Goal: Information Seeking & Learning: Learn about a topic

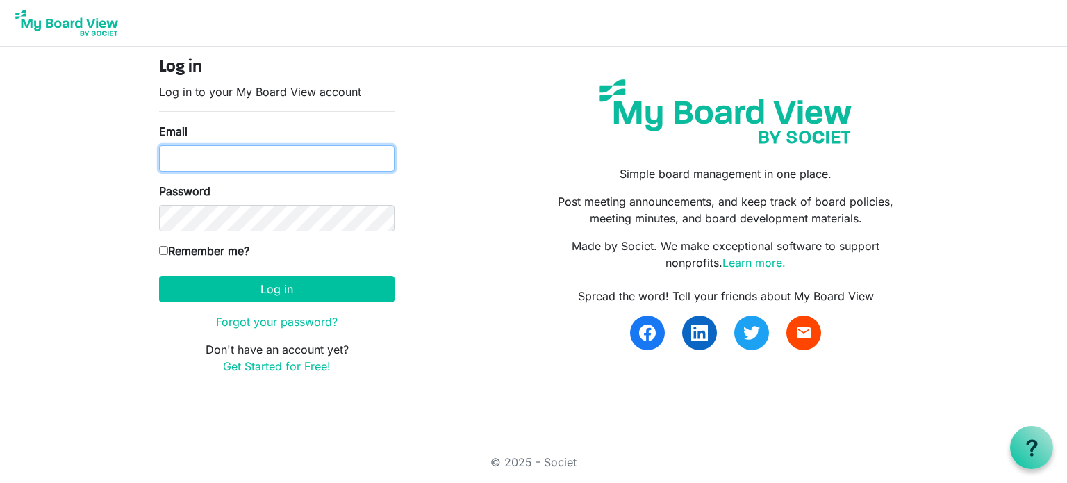
type input "[PERSON_NAME][EMAIL_ADDRESS][DOMAIN_NAME]"
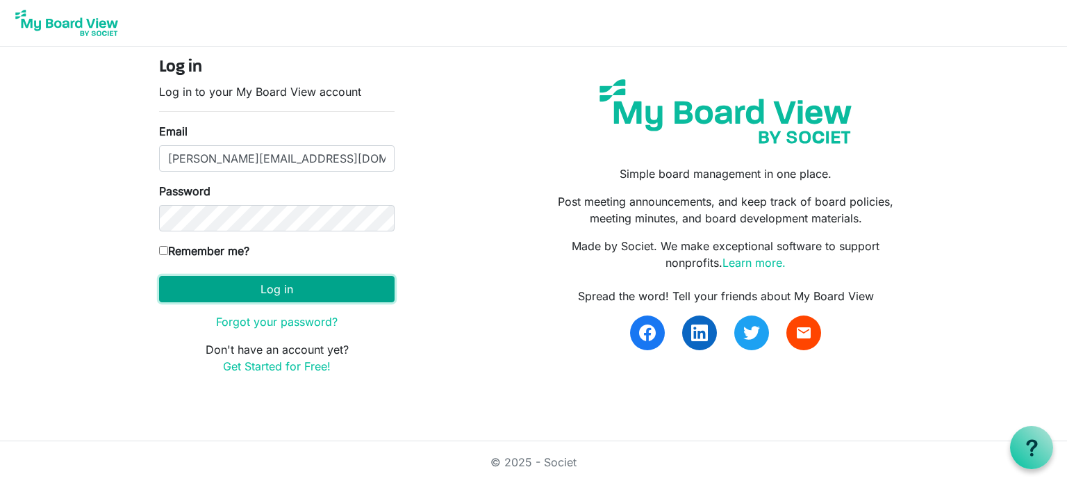
click at [336, 276] on button "Log in" at bounding box center [276, 289] width 235 height 26
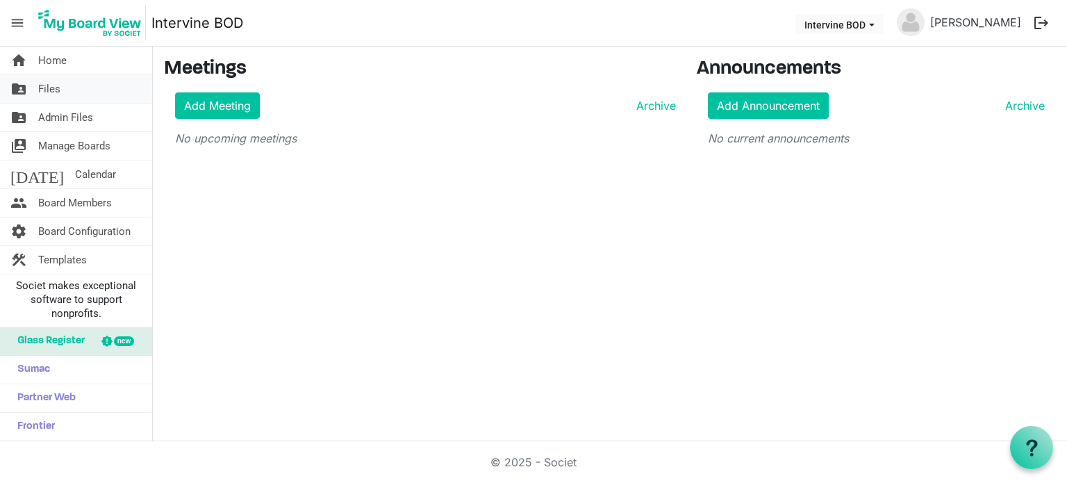
click at [59, 91] on span "Files" at bounding box center [49, 89] width 22 height 28
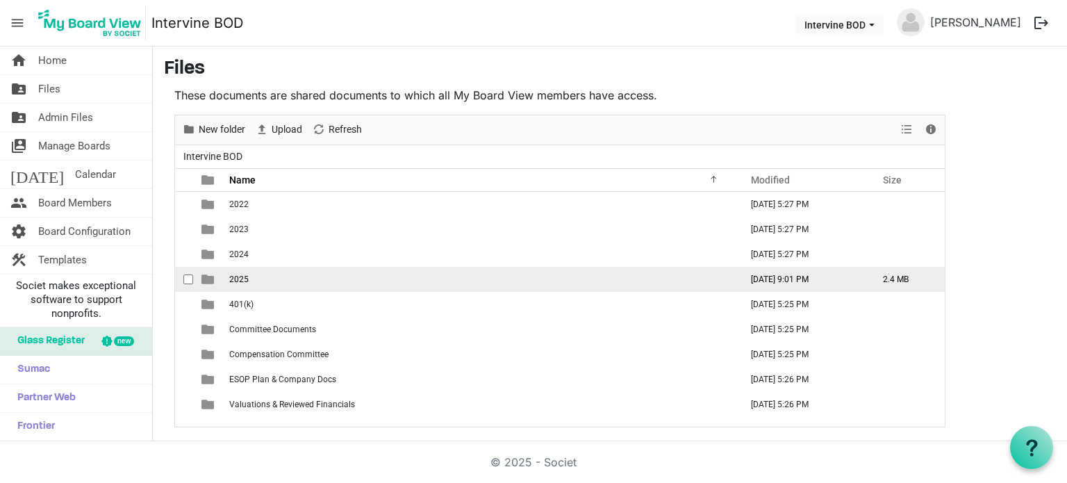
click at [247, 280] on td "2025" at bounding box center [480, 279] width 511 height 25
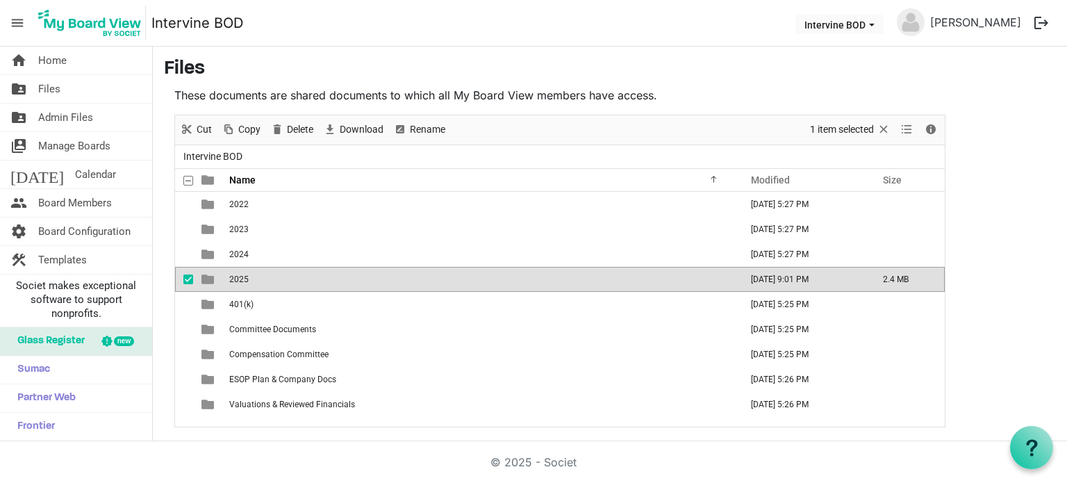
click at [208, 281] on span "is template cell column header type" at bounding box center [207, 279] width 13 height 13
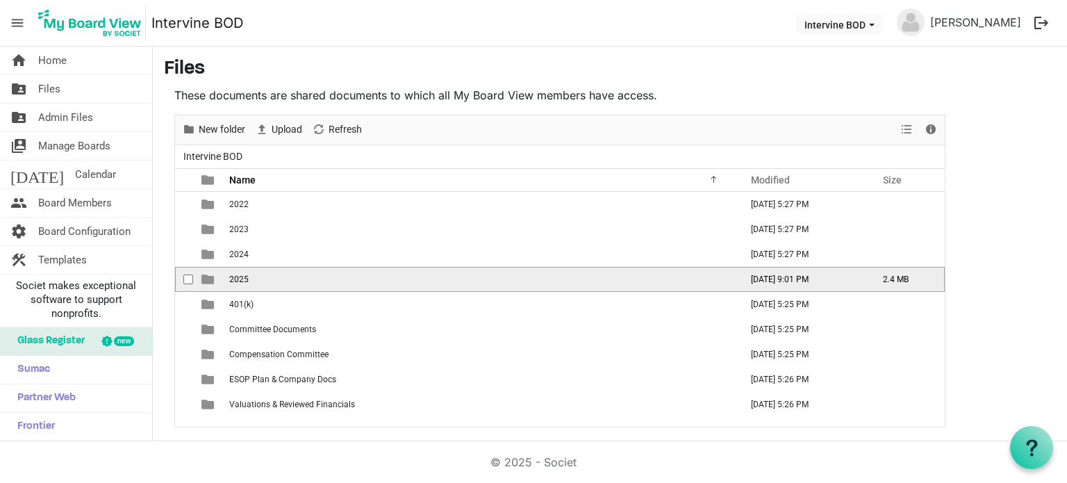
click at [208, 281] on span "is template cell column header type" at bounding box center [207, 279] width 13 height 13
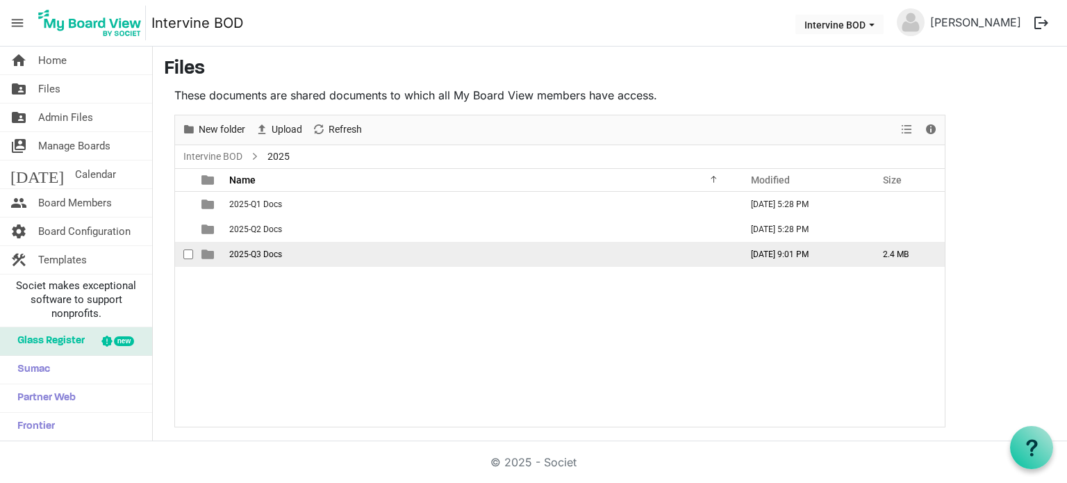
click at [246, 253] on span "2025-Q3 Docs" at bounding box center [255, 254] width 53 height 10
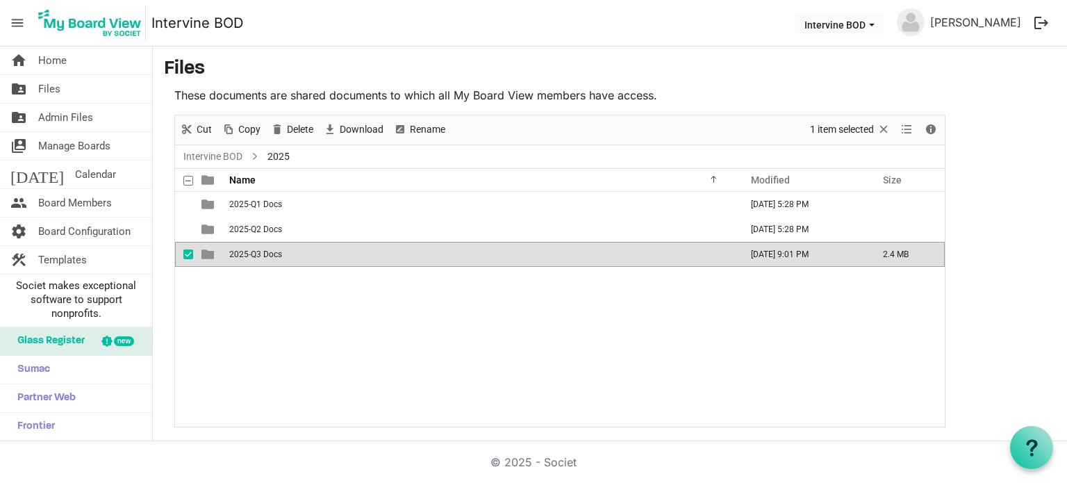
click at [246, 253] on span "2025-Q3 Docs" at bounding box center [255, 254] width 53 height 10
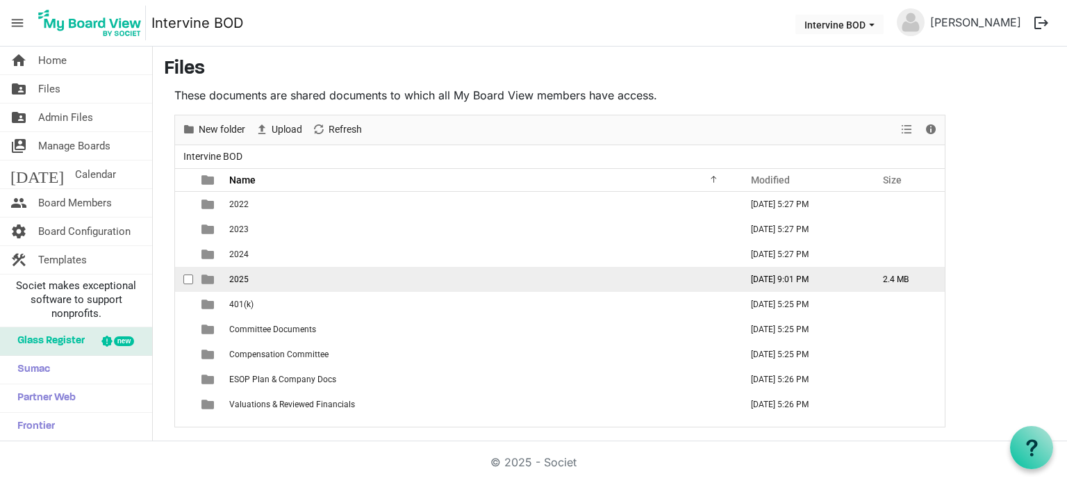
click at [245, 280] on span "2025" at bounding box center [238, 279] width 19 height 10
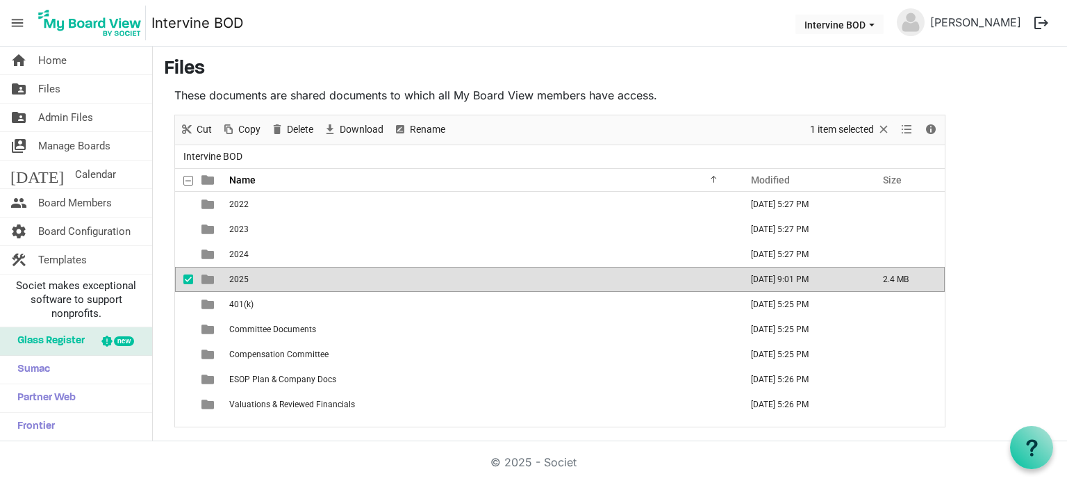
click at [245, 280] on span "2025" at bounding box center [238, 279] width 19 height 10
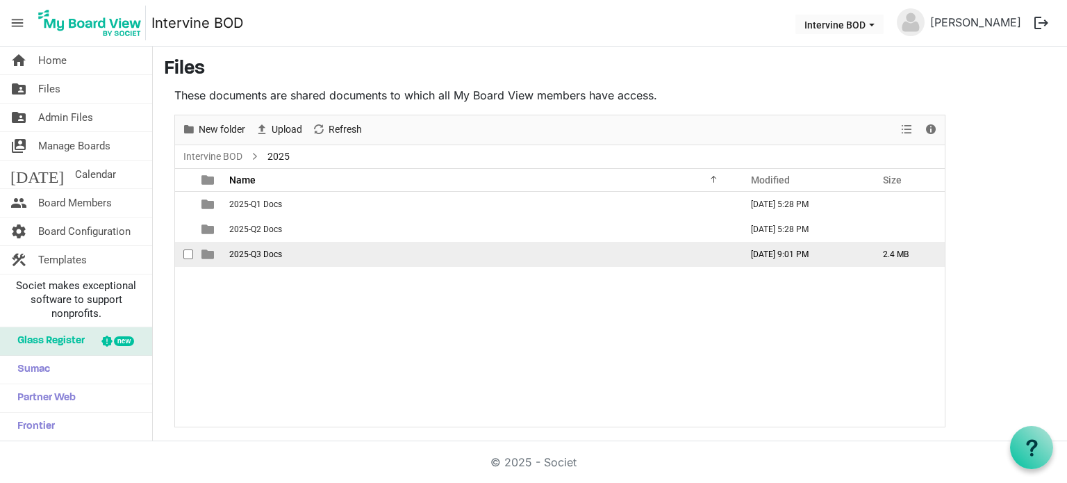
click at [244, 253] on span "2025-Q3 Docs" at bounding box center [255, 254] width 53 height 10
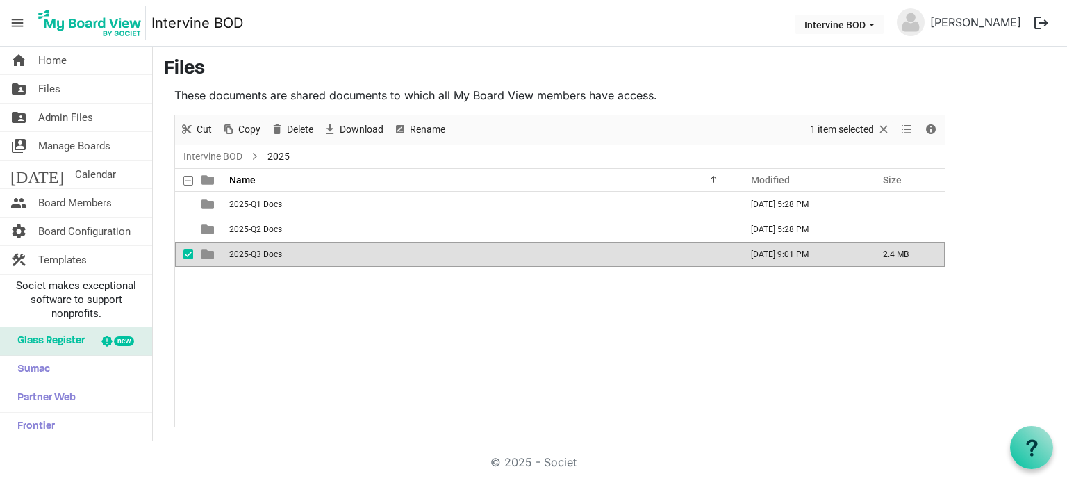
click at [244, 253] on span "2025-Q3 Docs" at bounding box center [255, 254] width 53 height 10
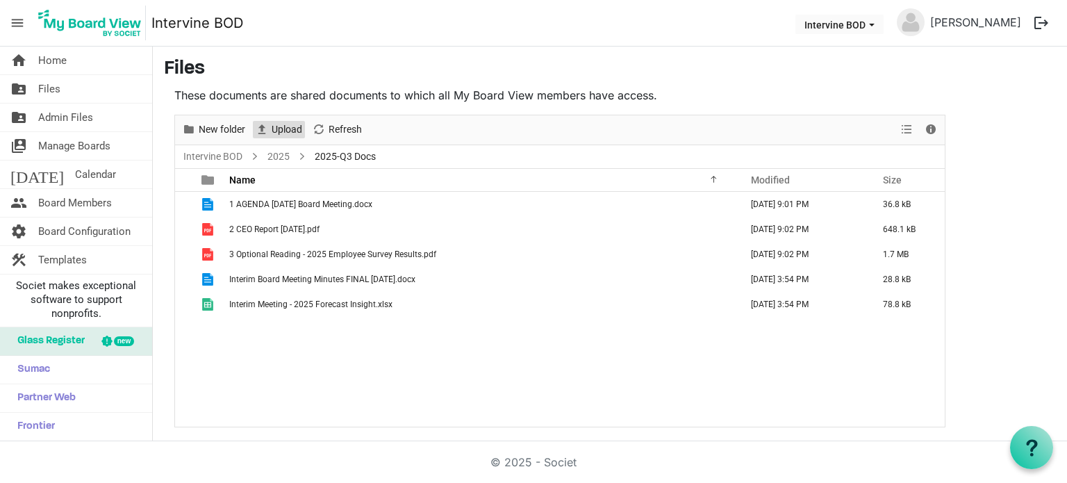
click at [281, 127] on span "Upload" at bounding box center [286, 129] width 33 height 17
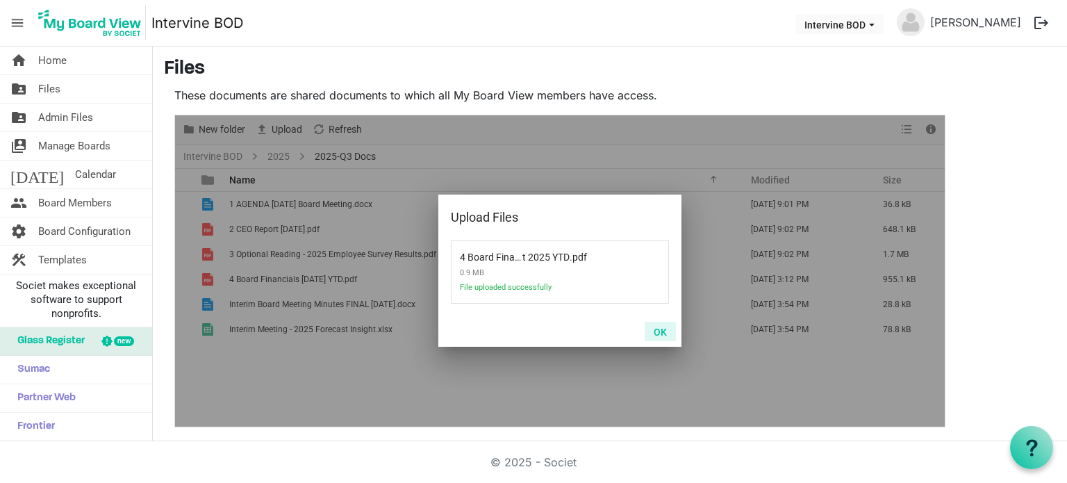
click at [661, 333] on button "OK" at bounding box center [659, 331] width 31 height 19
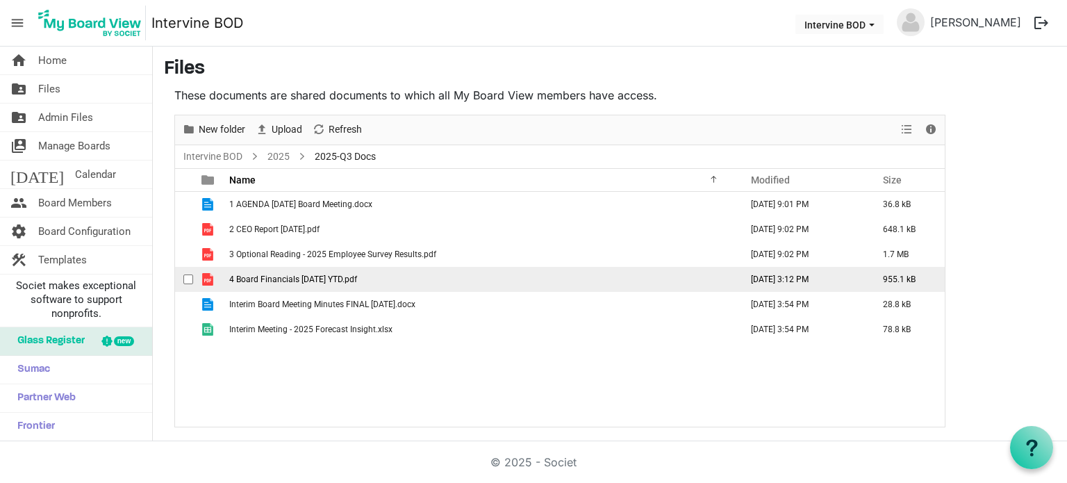
click at [347, 274] on span "4 Board Financials August 2025 YTD.pdf" at bounding box center [293, 279] width 128 height 10
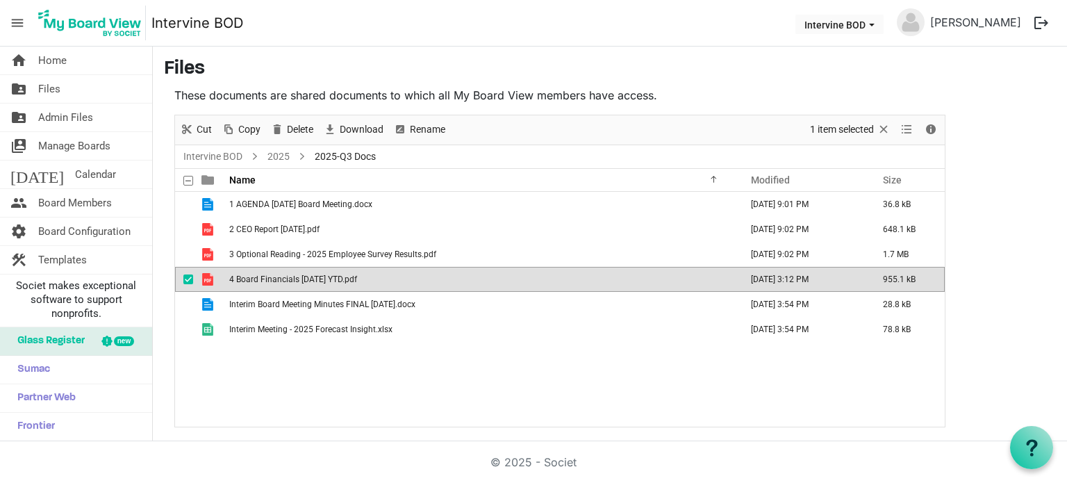
click at [347, 274] on span "4 Board Financials August 2025 YTD.pdf" at bounding box center [293, 279] width 128 height 10
click at [303, 126] on span "Delete" at bounding box center [299, 129] width 29 height 17
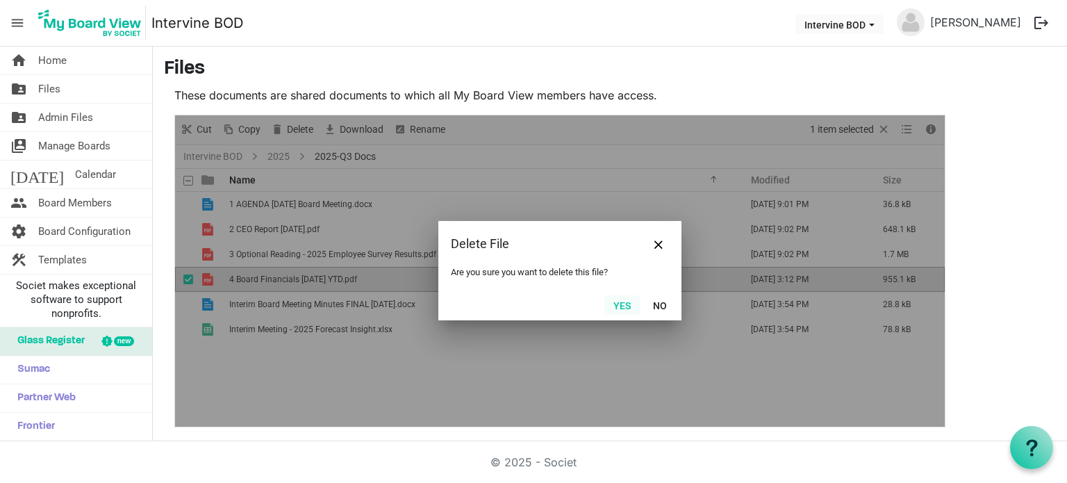
click at [620, 305] on button "Yes" at bounding box center [621, 304] width 35 height 19
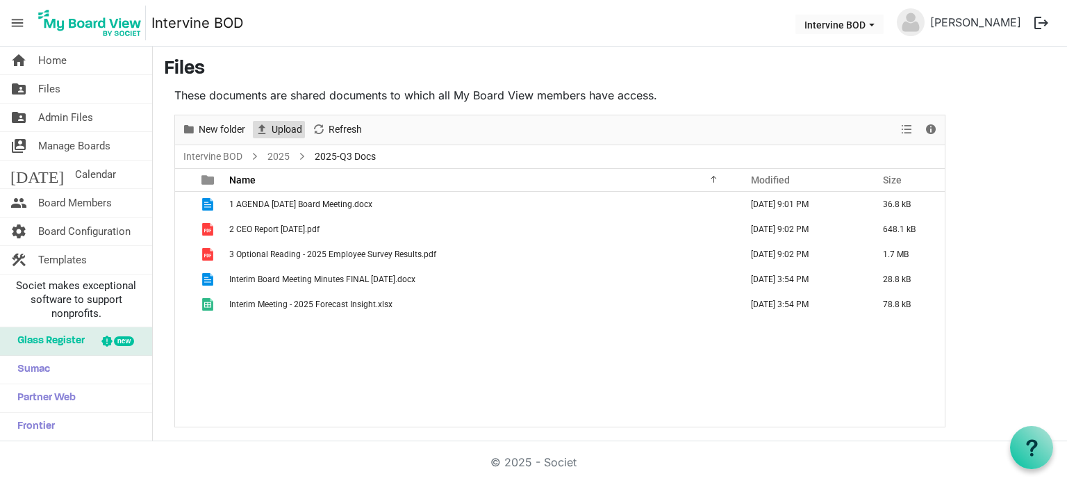
click at [290, 127] on span "Upload" at bounding box center [286, 129] width 33 height 17
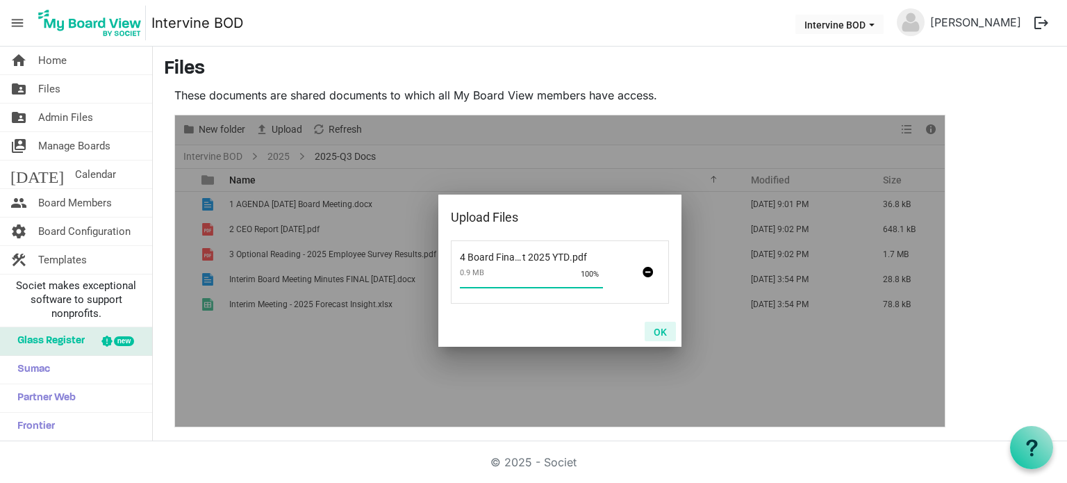
click at [663, 328] on button "OK" at bounding box center [659, 331] width 31 height 19
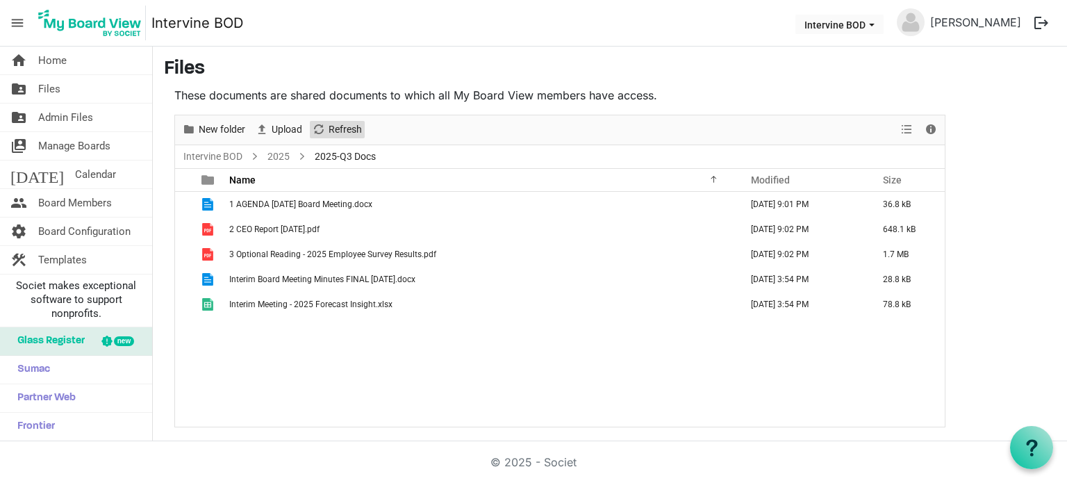
click at [344, 123] on span "Refresh" at bounding box center [345, 129] width 36 height 17
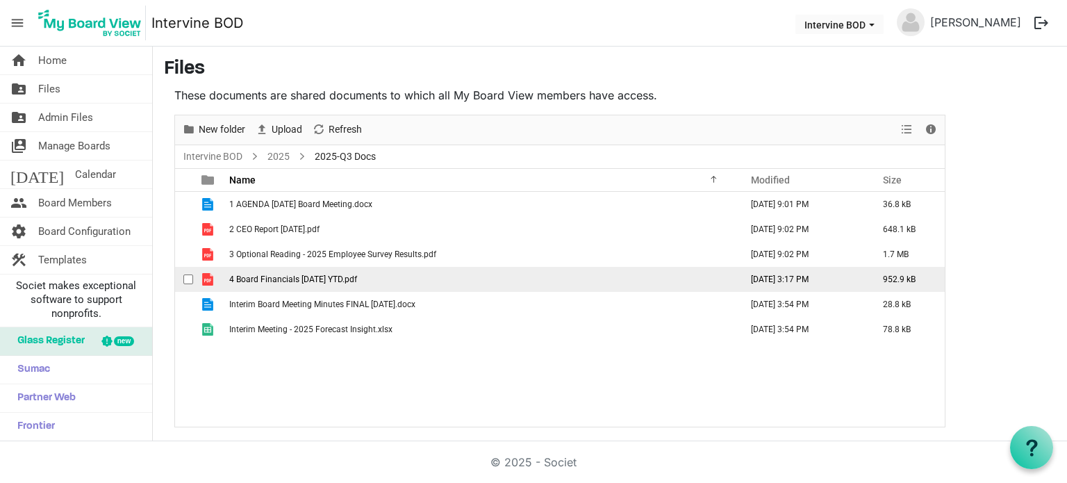
click at [274, 274] on span "4 Board Financials August 2025 YTD.pdf" at bounding box center [293, 279] width 128 height 10
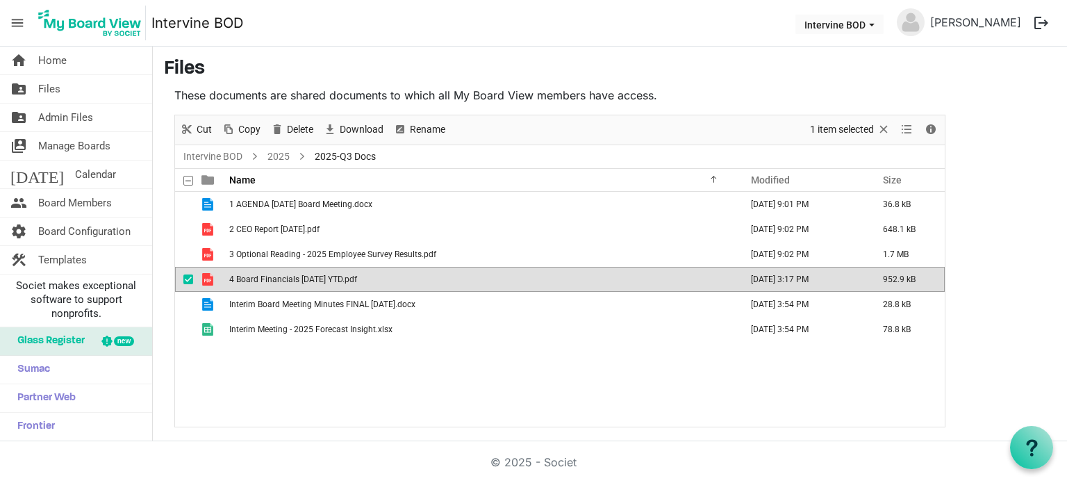
click at [186, 277] on span "checkbox" at bounding box center [188, 279] width 10 height 10
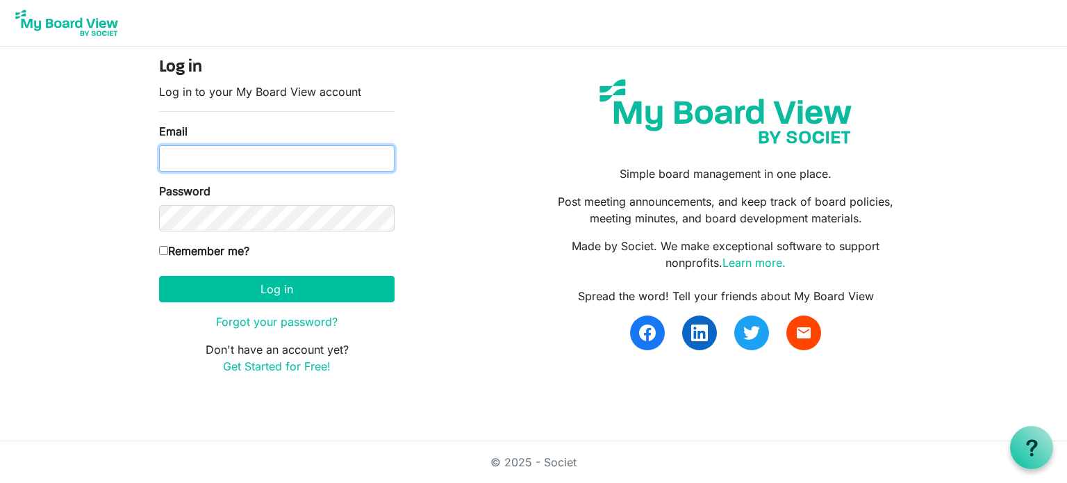
type input "[PERSON_NAME][EMAIL_ADDRESS][DOMAIN_NAME]"
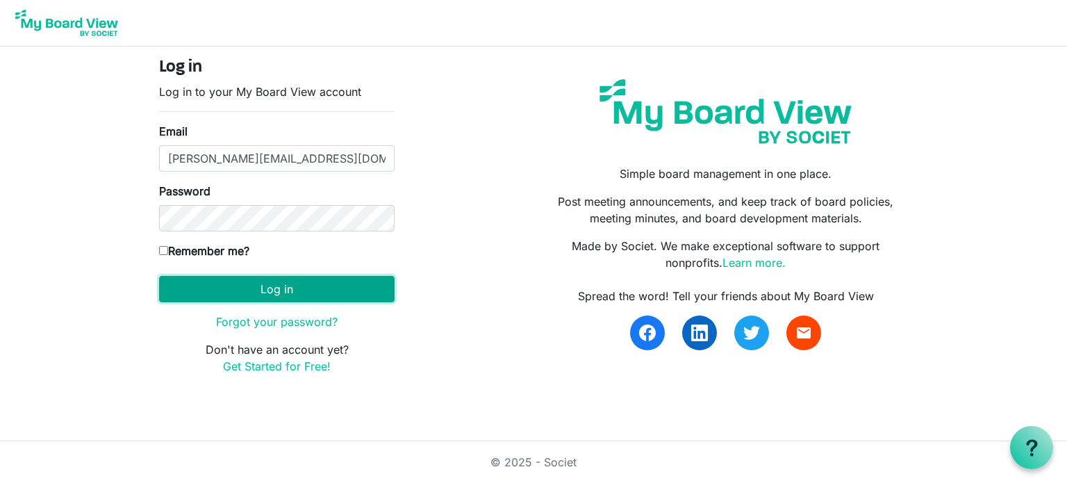
click at [353, 281] on button "Log in" at bounding box center [276, 289] width 235 height 26
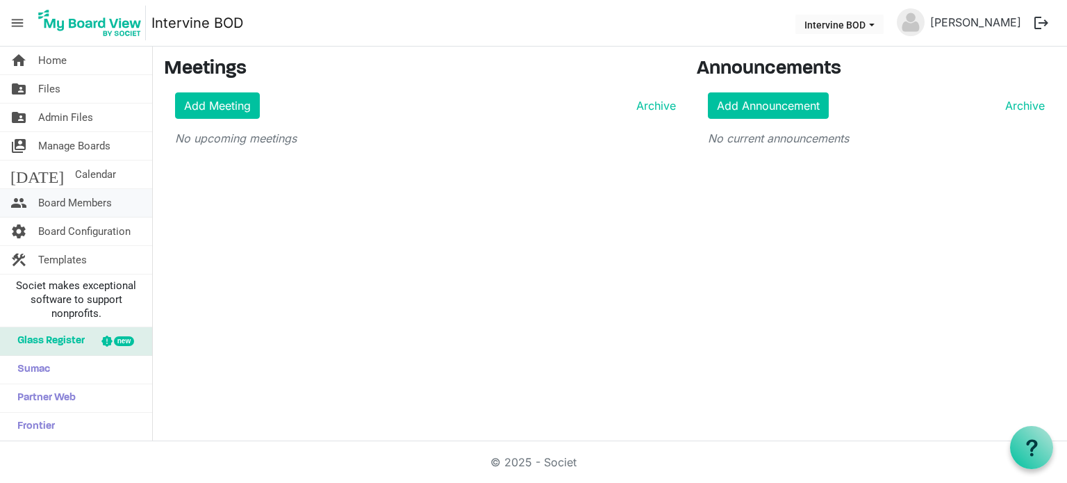
click at [69, 208] on span "Board Members" at bounding box center [75, 203] width 74 height 28
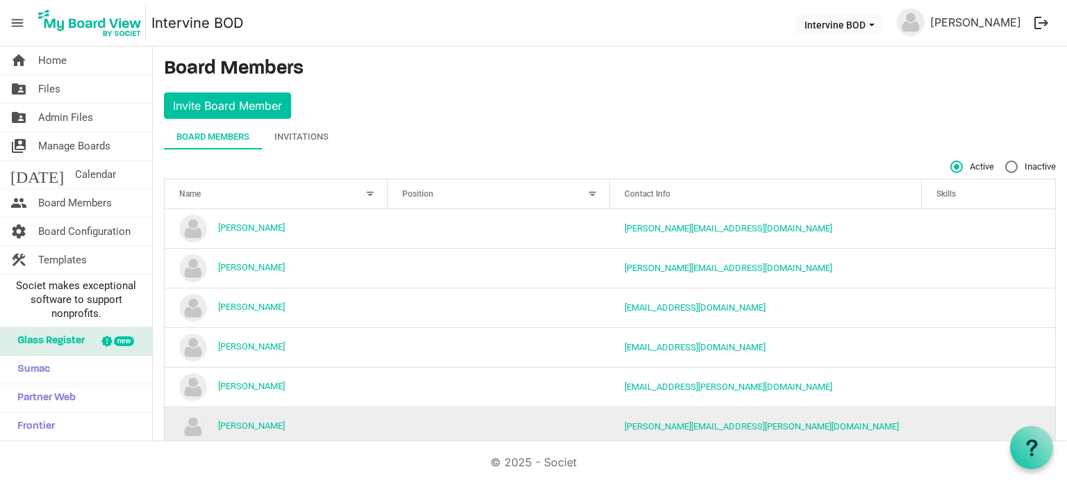
click at [169, 419] on td "Michael Borck" at bounding box center [276, 426] width 223 height 40
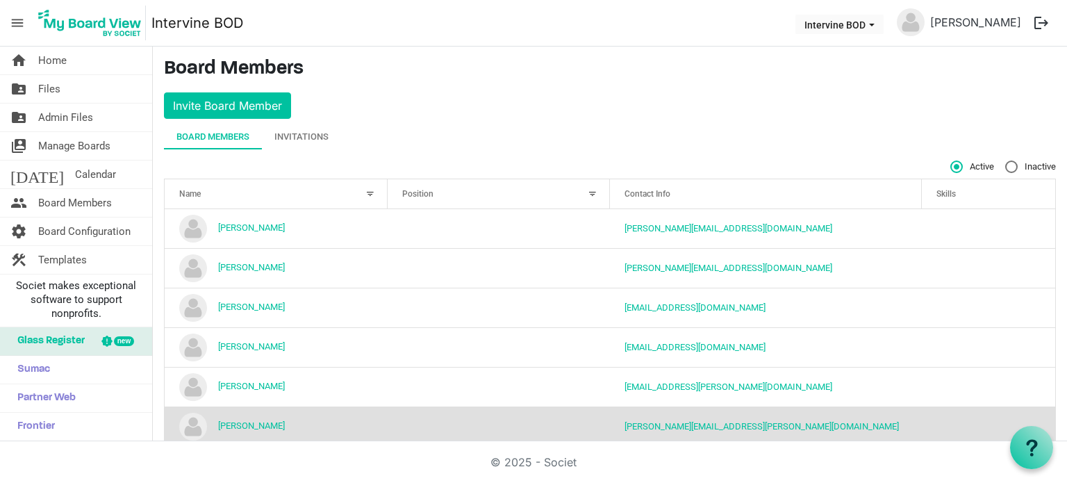
drag, startPoint x: 849, startPoint y: 422, endPoint x: 856, endPoint y: 412, distance: 11.6
click at [856, 412] on td "michael.borck@intervineinc.com" at bounding box center [766, 426] width 312 height 40
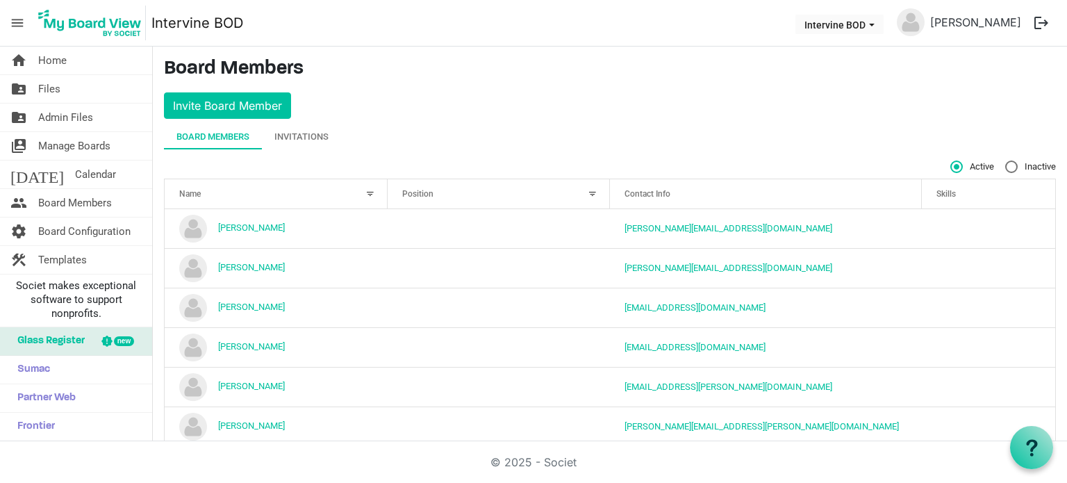
scroll to position [105, 0]
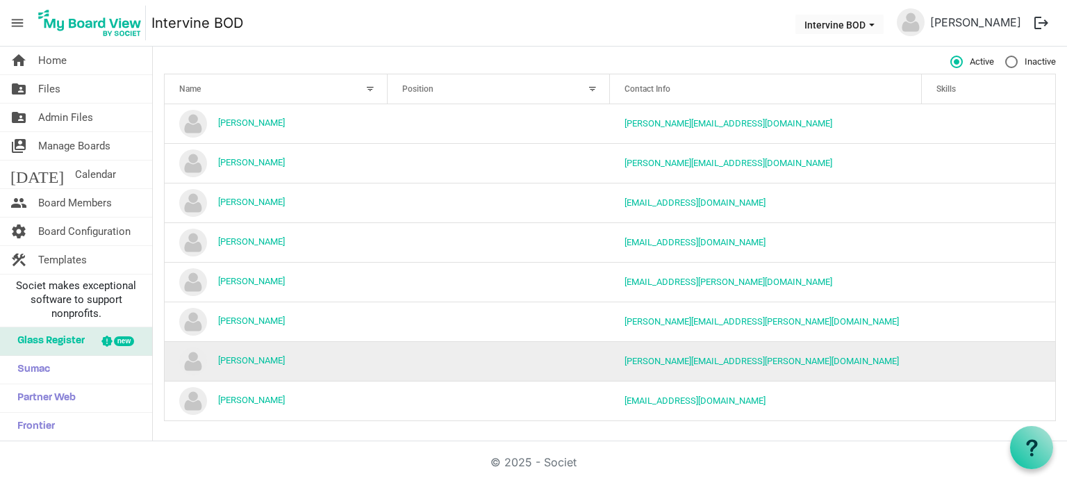
click at [174, 353] on td "Michael Chocholak" at bounding box center [276, 361] width 223 height 40
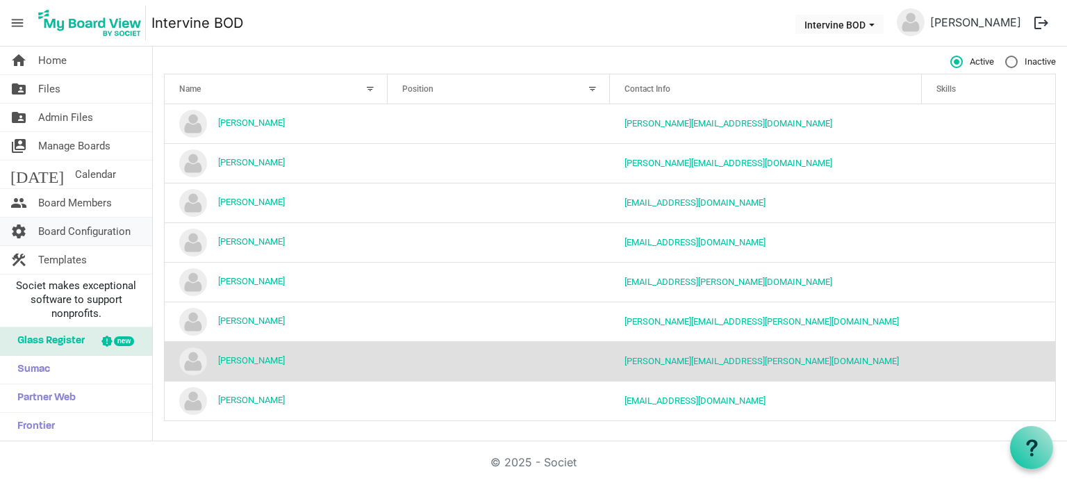
click at [97, 238] on span "Board Configuration" at bounding box center [84, 231] width 92 height 28
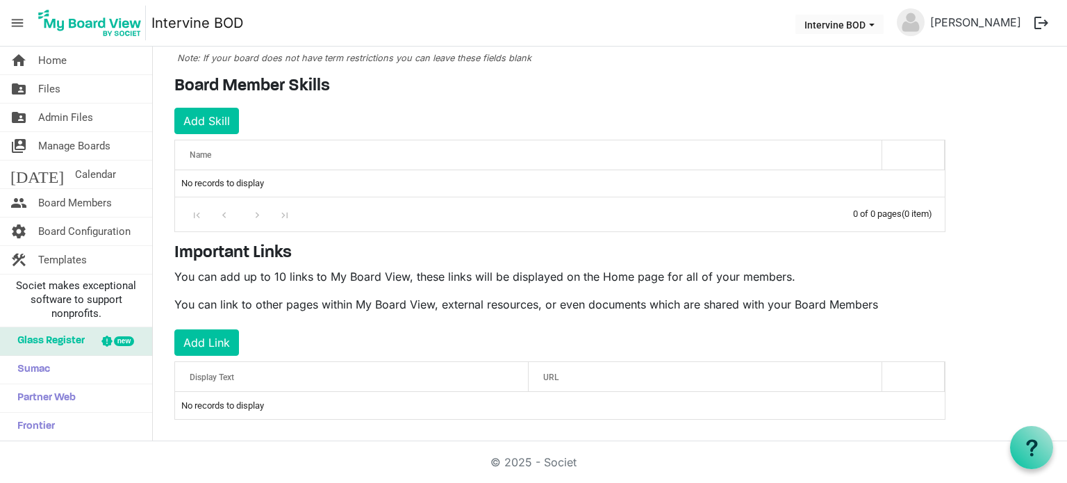
scroll to position [189, 0]
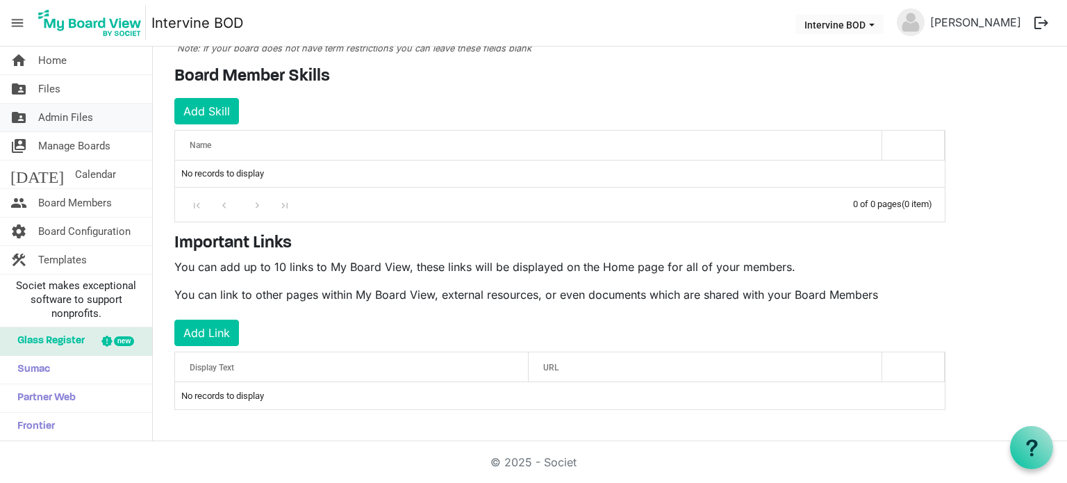
click at [82, 113] on span "Admin Files" at bounding box center [65, 117] width 55 height 28
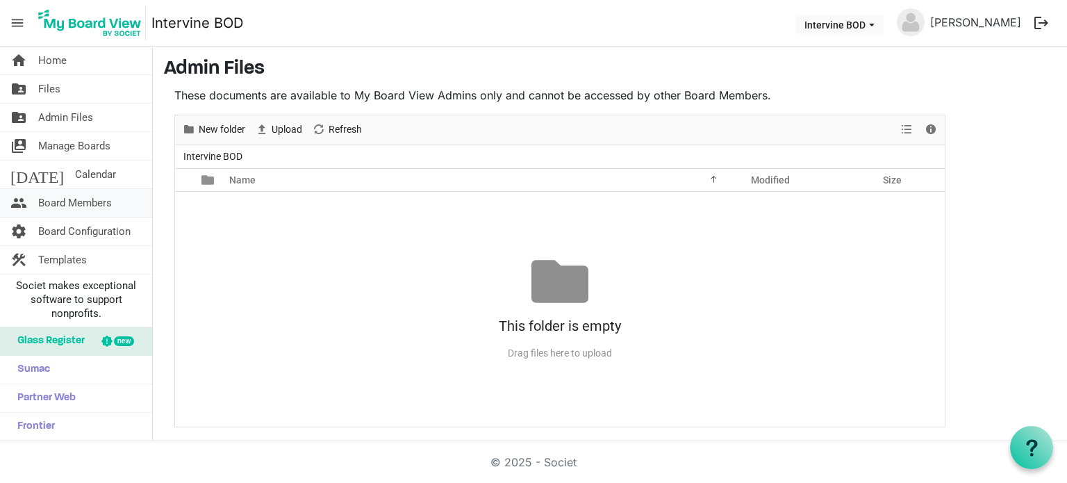
click at [92, 206] on span "Board Members" at bounding box center [75, 203] width 74 height 28
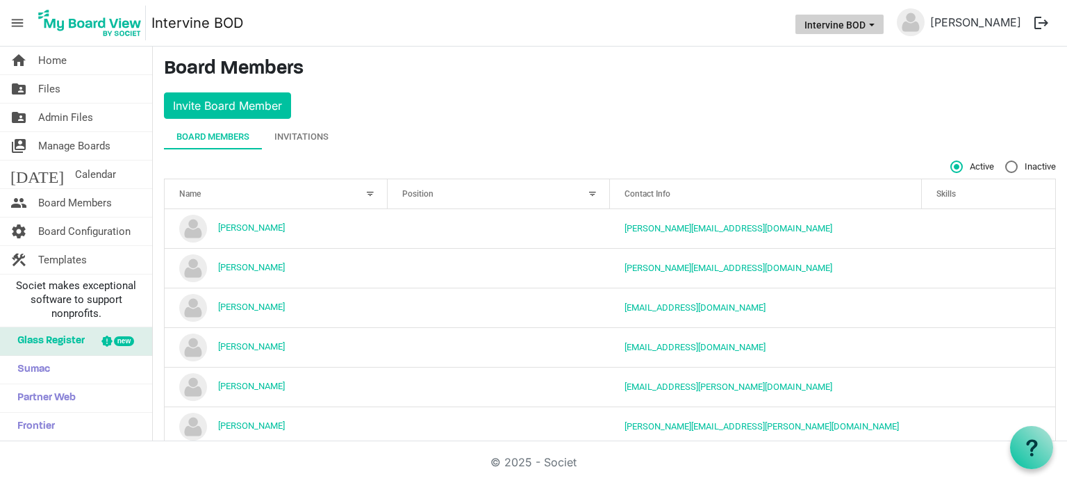
click at [878, 26] on span "Intervine BOD dropdownbutton" at bounding box center [871, 25] width 13 height 6
click at [1031, 449] on use at bounding box center [1031, 447] width 11 height 17
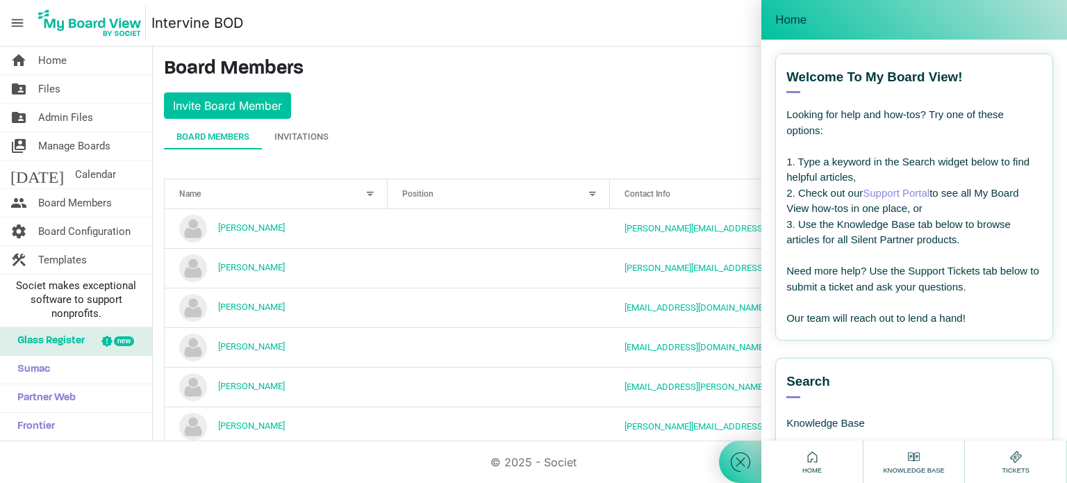
click at [891, 419] on div "Knowledge Base" at bounding box center [883, 414] width 194 height 32
click at [883, 371] on div "Search Knowledge Base" at bounding box center [914, 422] width 278 height 129
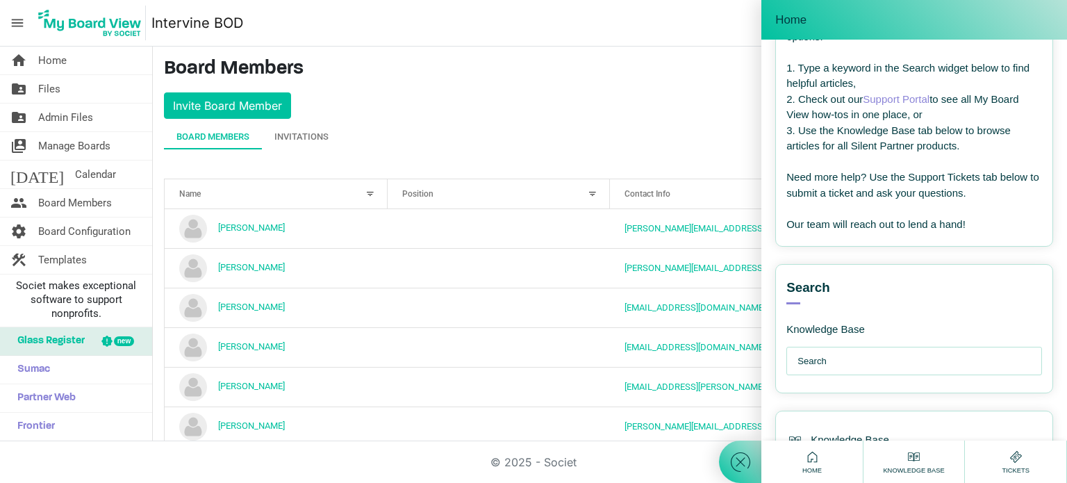
scroll to position [185, 0]
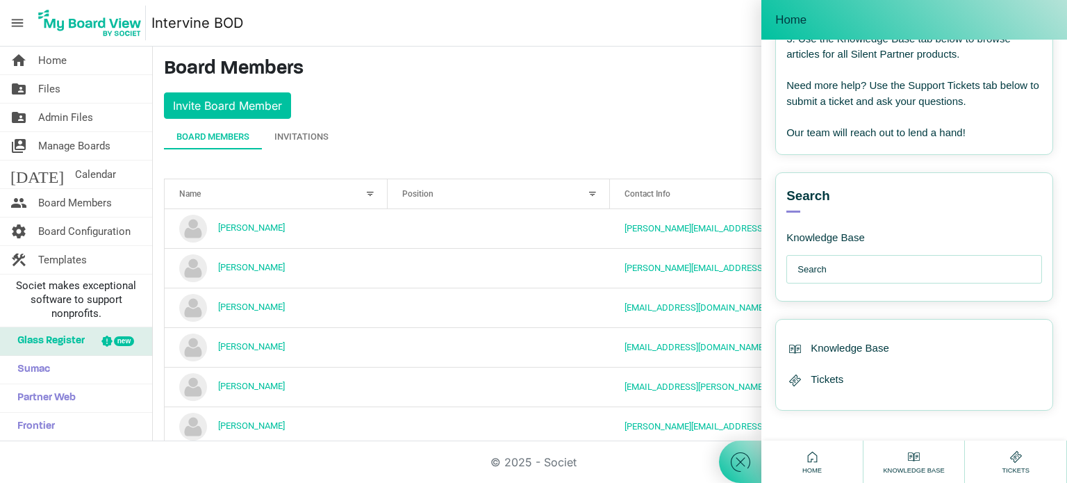
click at [895, 272] on input "text" at bounding box center [917, 270] width 240 height 28
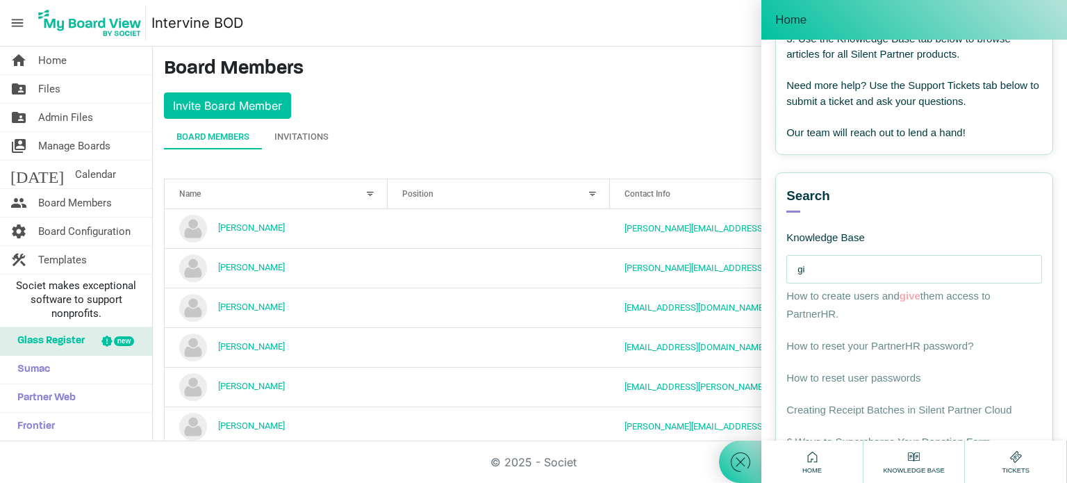
type input "g"
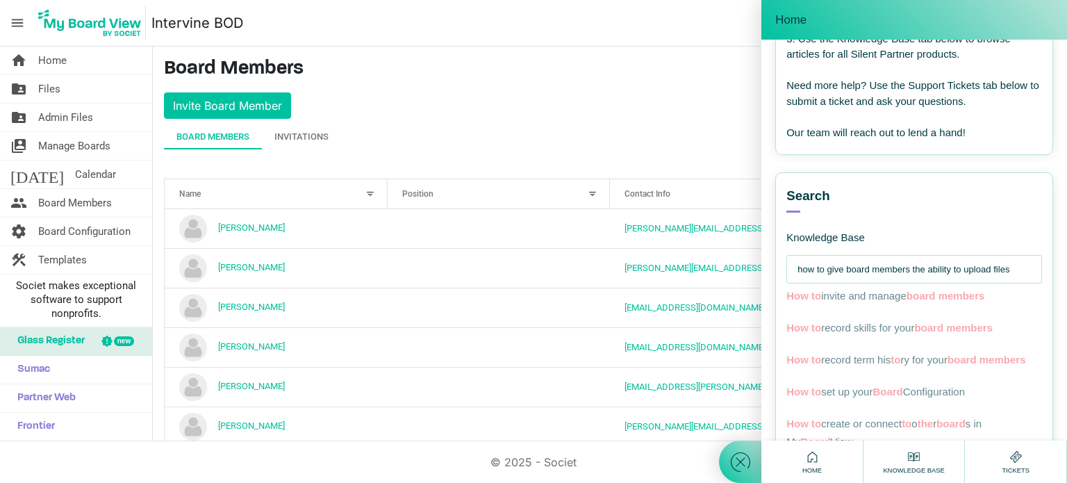
type input "how to give board members the ability to upload files"
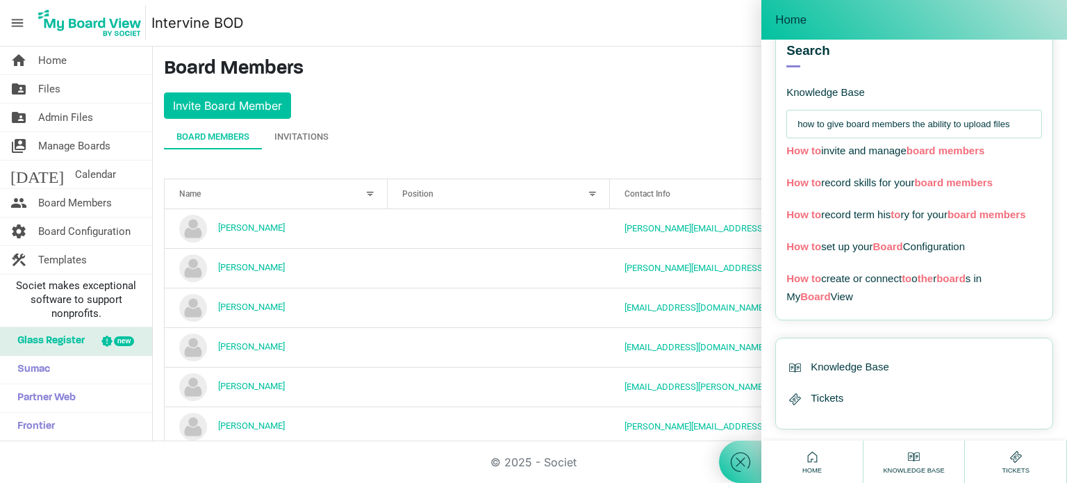
scroll to position [349, 0]
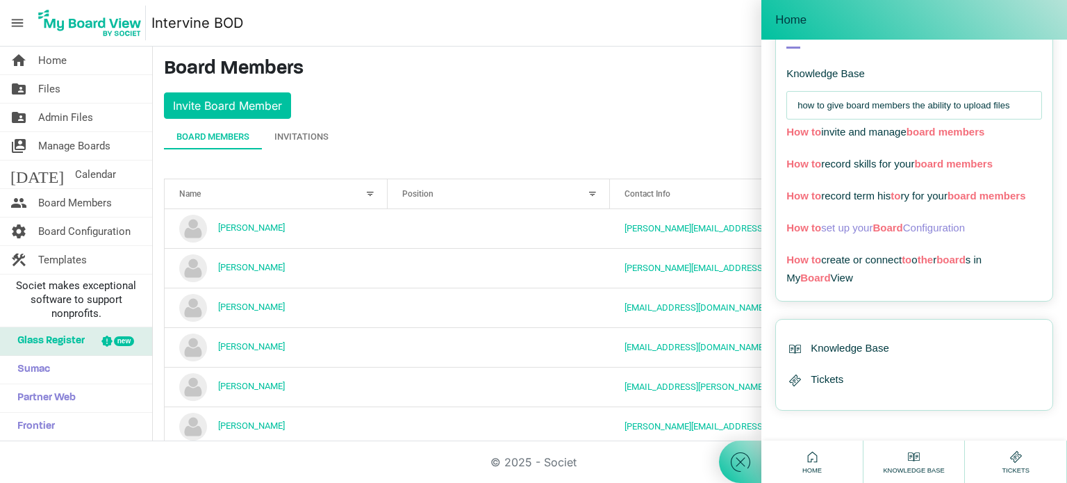
click at [892, 230] on span "Board" at bounding box center [887, 228] width 30 height 12
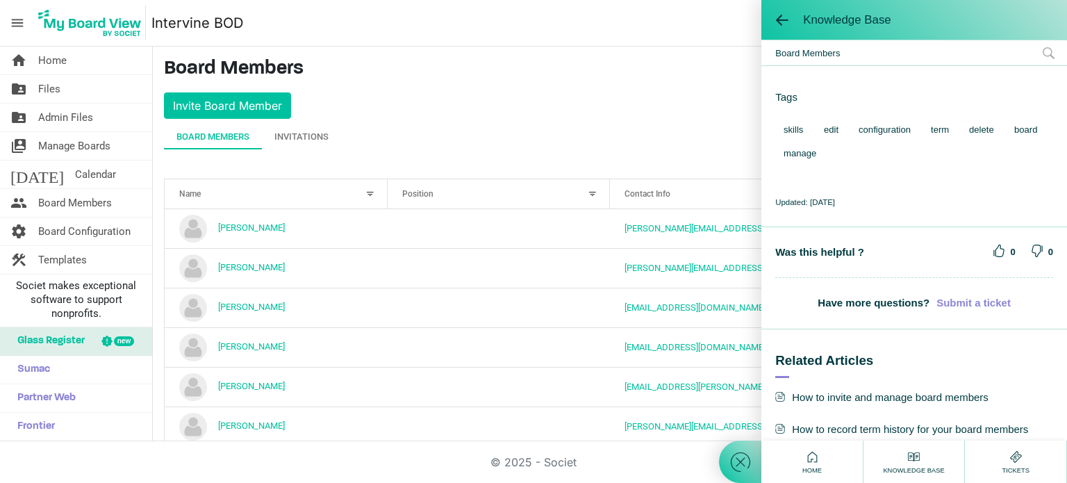
scroll to position [683, 0]
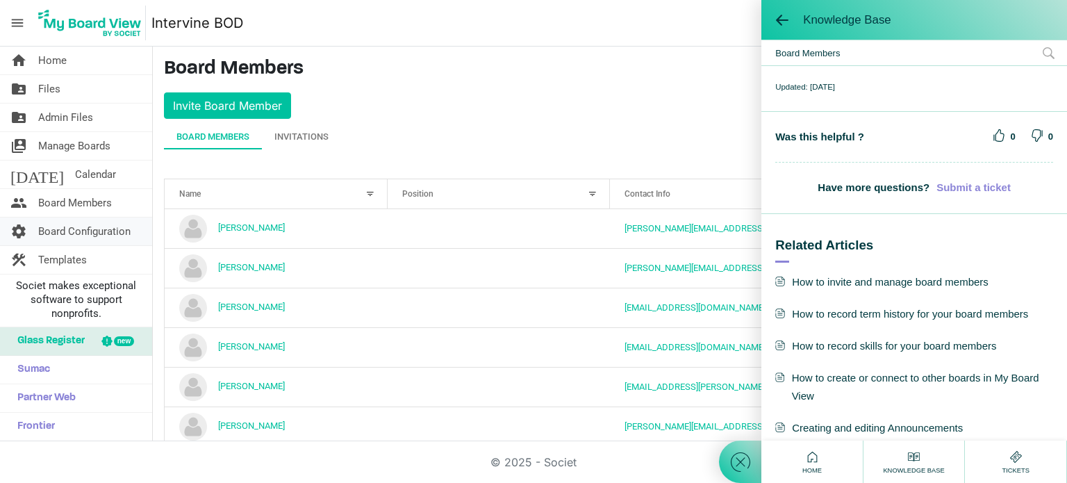
click at [117, 223] on span "Board Configuration" at bounding box center [84, 231] width 92 height 28
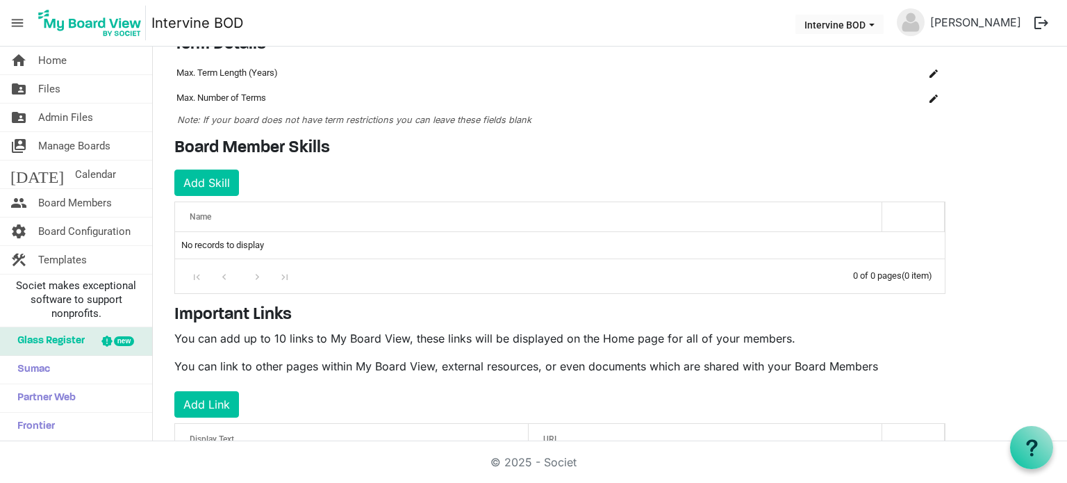
scroll to position [189, 0]
